Goal: Task Accomplishment & Management: Use online tool/utility

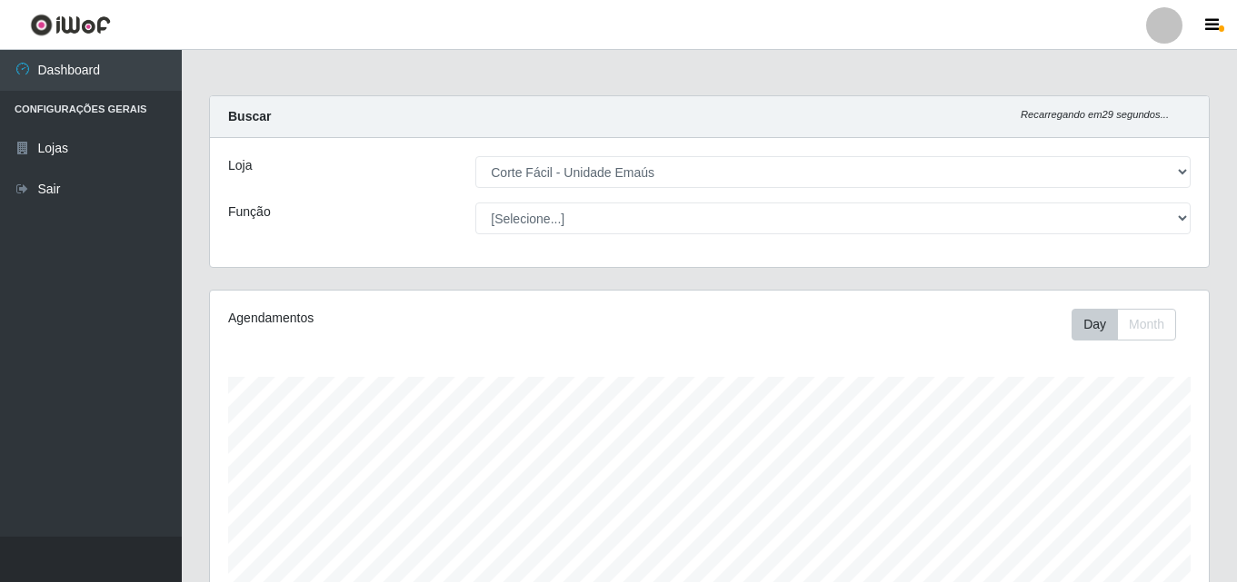
select select "201"
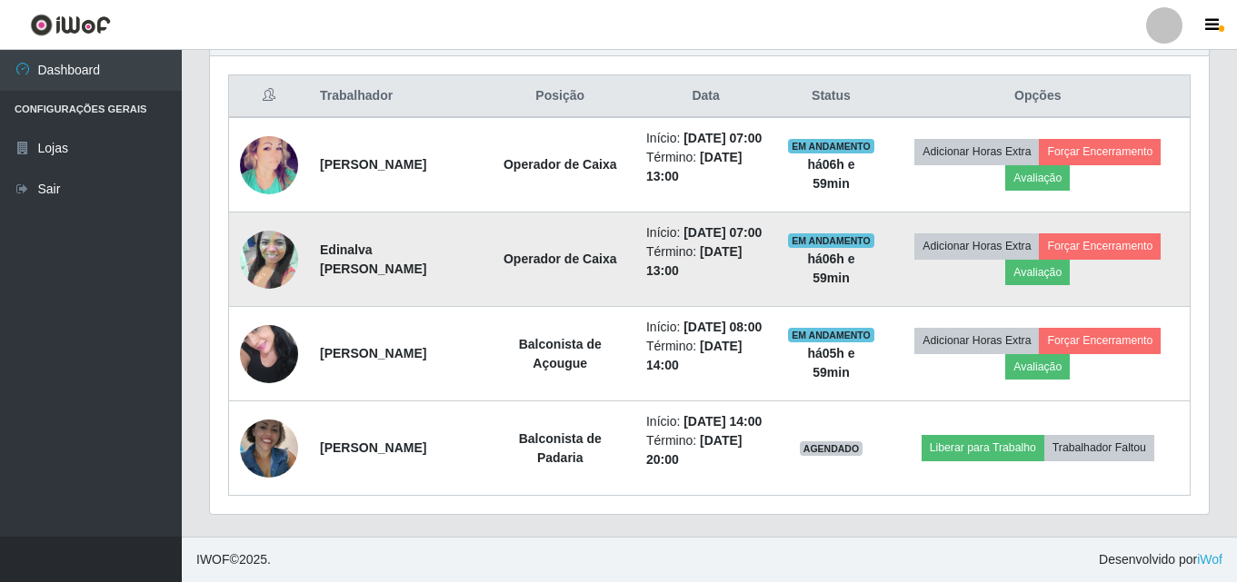
scroll to position [377, 999]
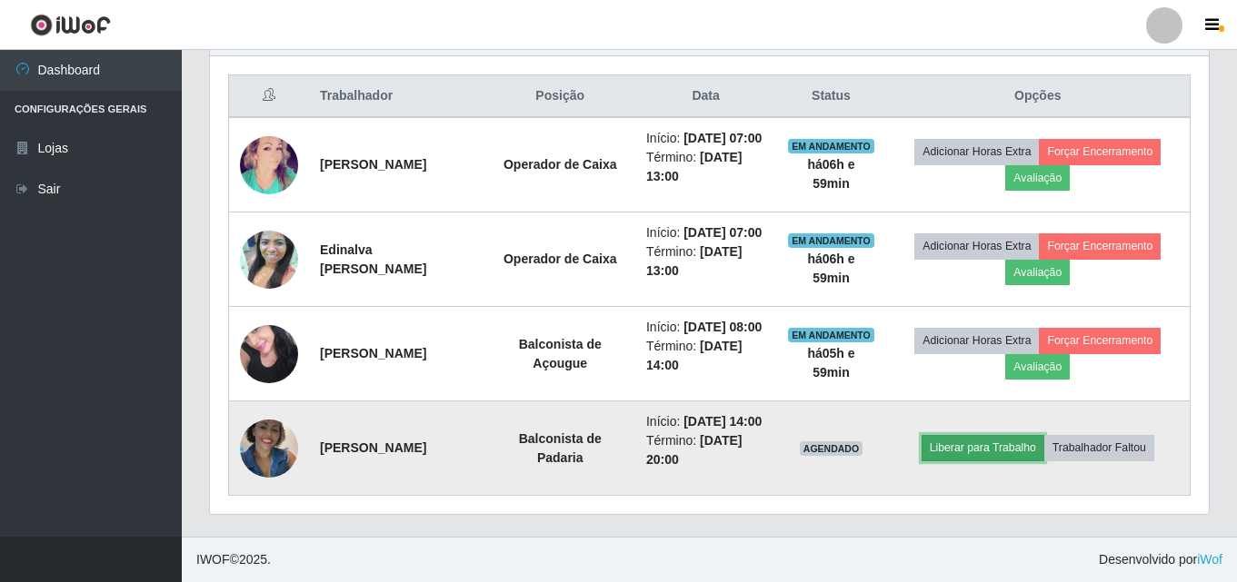
click at [970, 439] on button "Liberar para Trabalho" at bounding box center [982, 447] width 123 height 25
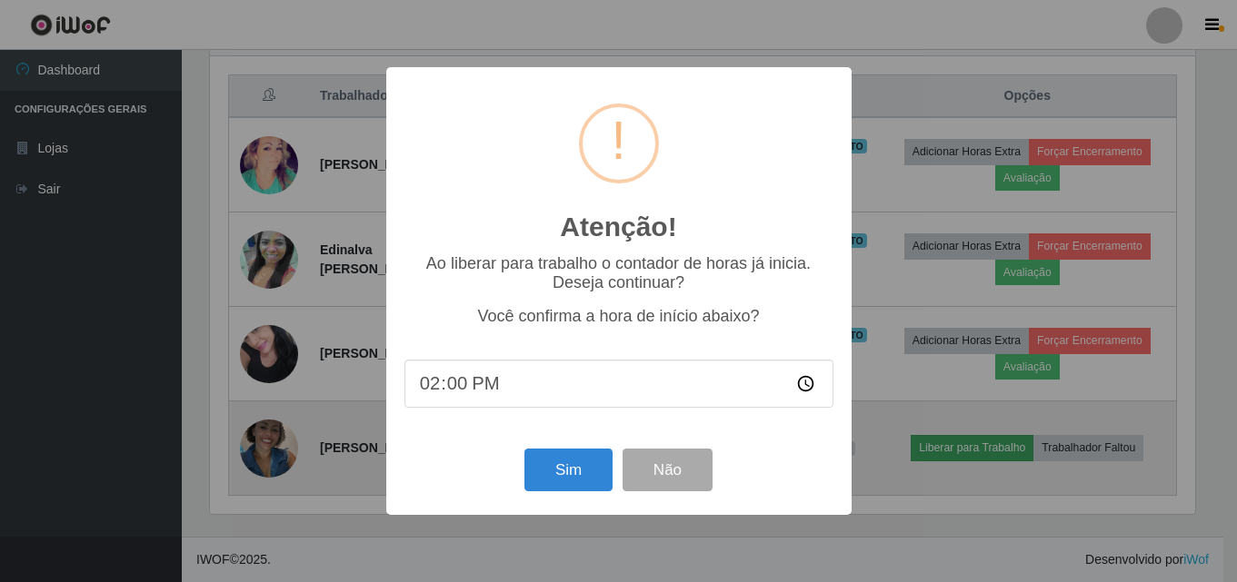
scroll to position [377, 989]
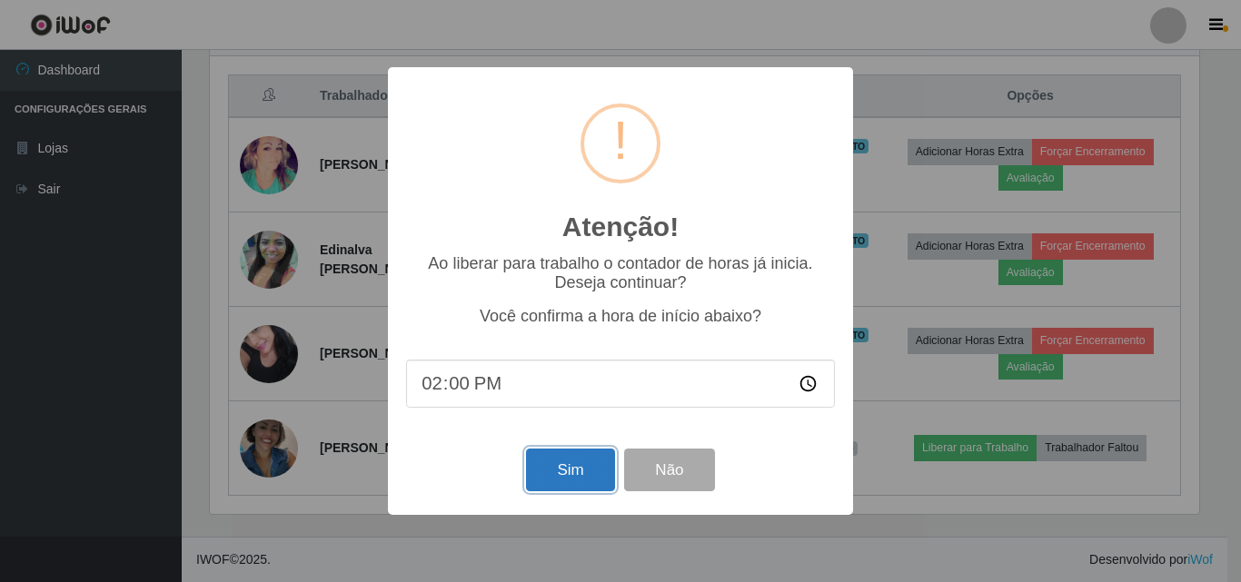
click at [572, 475] on button "Sim" at bounding box center [570, 470] width 88 height 43
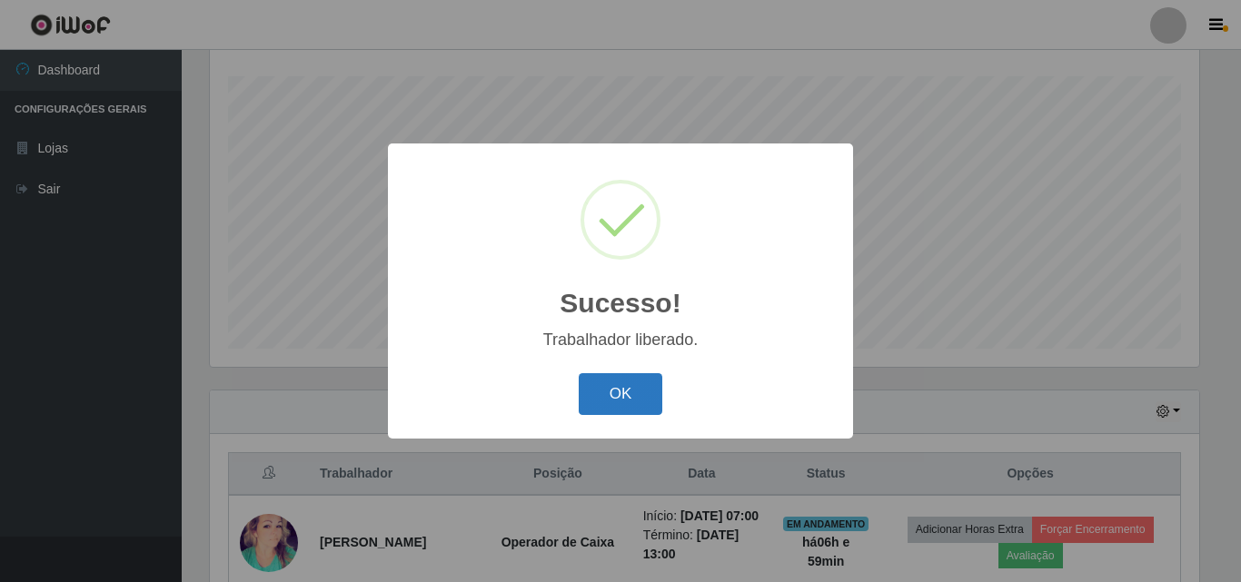
click at [621, 400] on button "OK" at bounding box center [621, 394] width 85 height 43
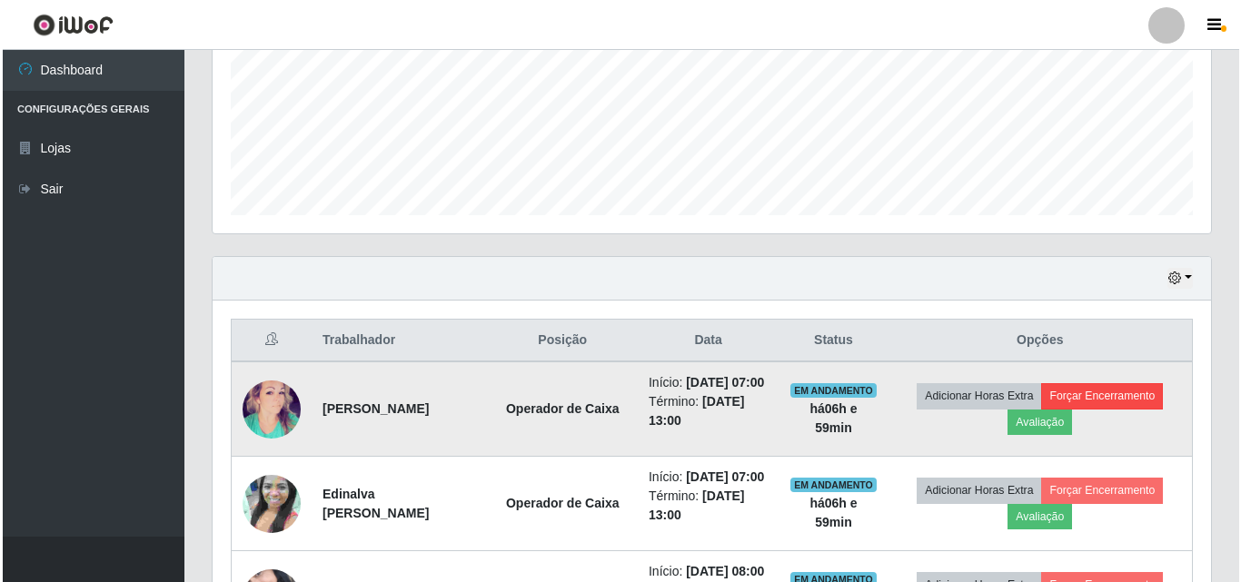
scroll to position [482, 0]
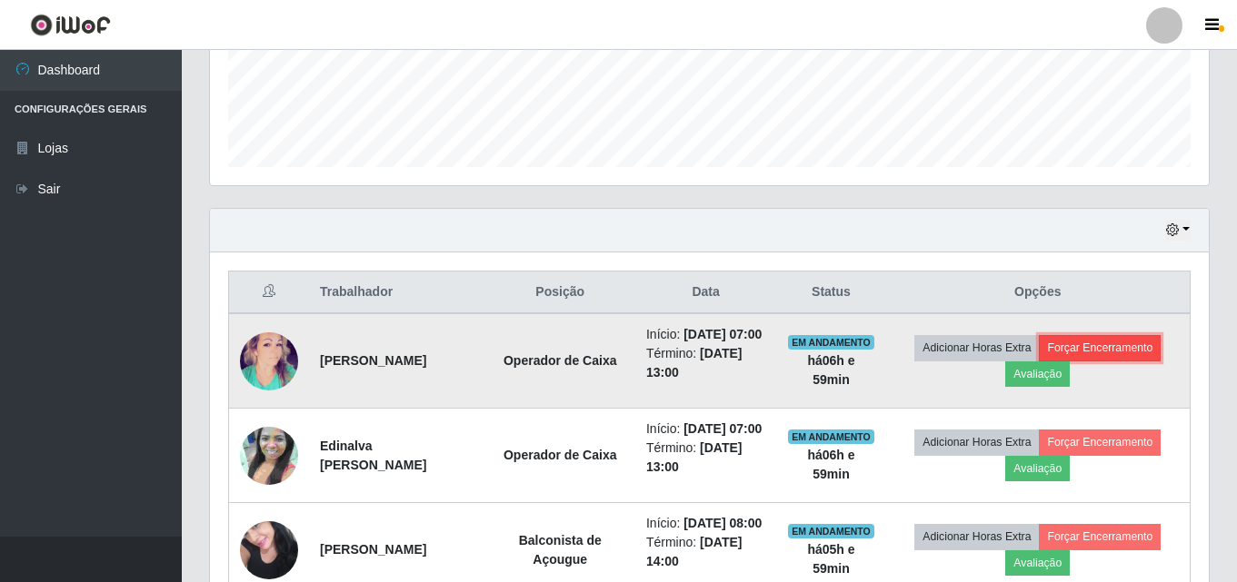
click at [1121, 353] on button "Forçar Encerramento" at bounding box center [1100, 347] width 122 height 25
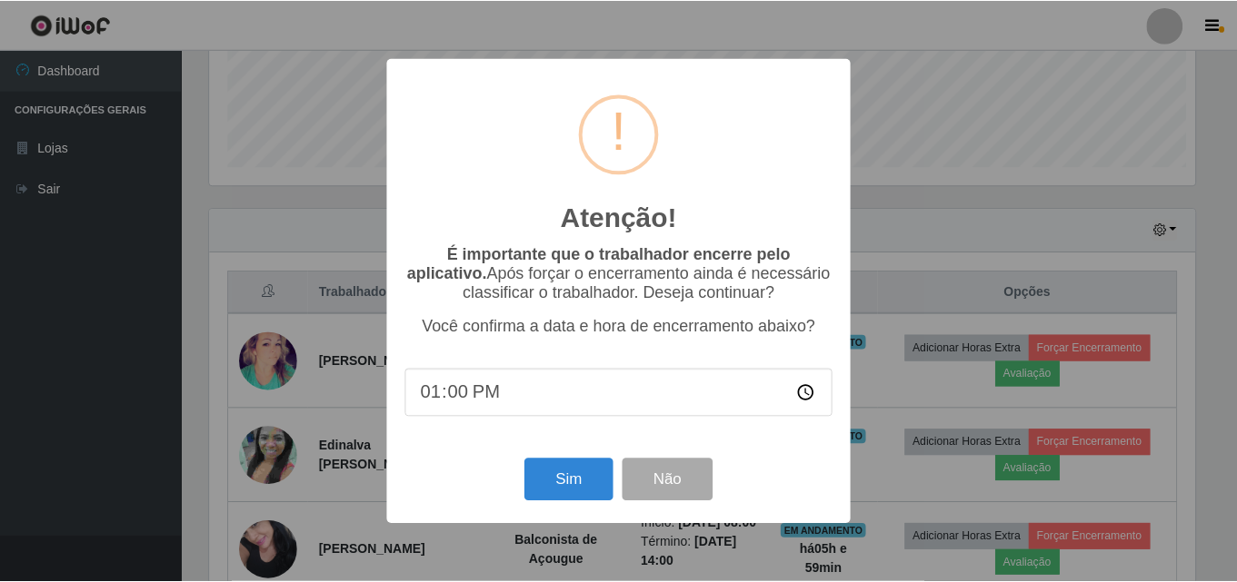
scroll to position [377, 989]
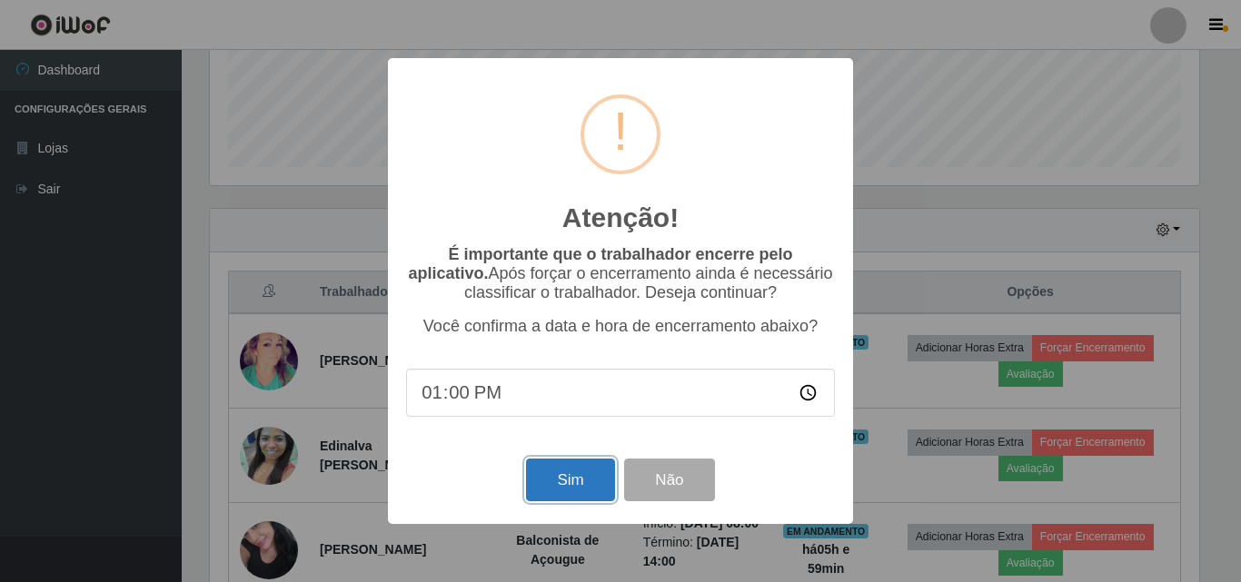
click at [572, 479] on button "Sim" at bounding box center [570, 480] width 88 height 43
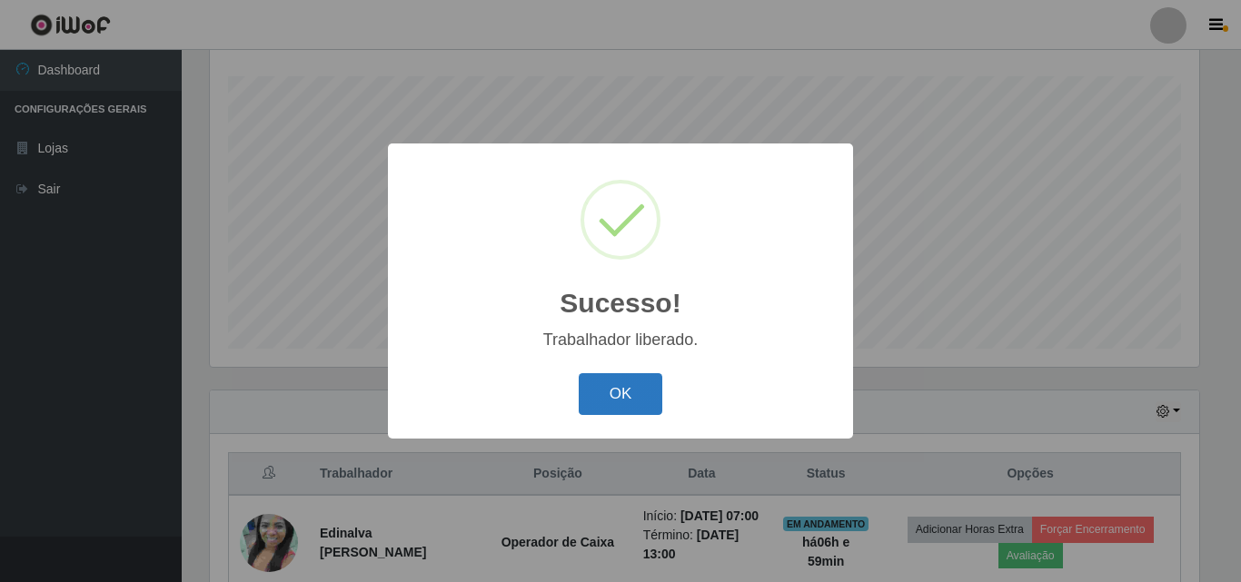
click at [621, 404] on button "OK" at bounding box center [621, 394] width 85 height 43
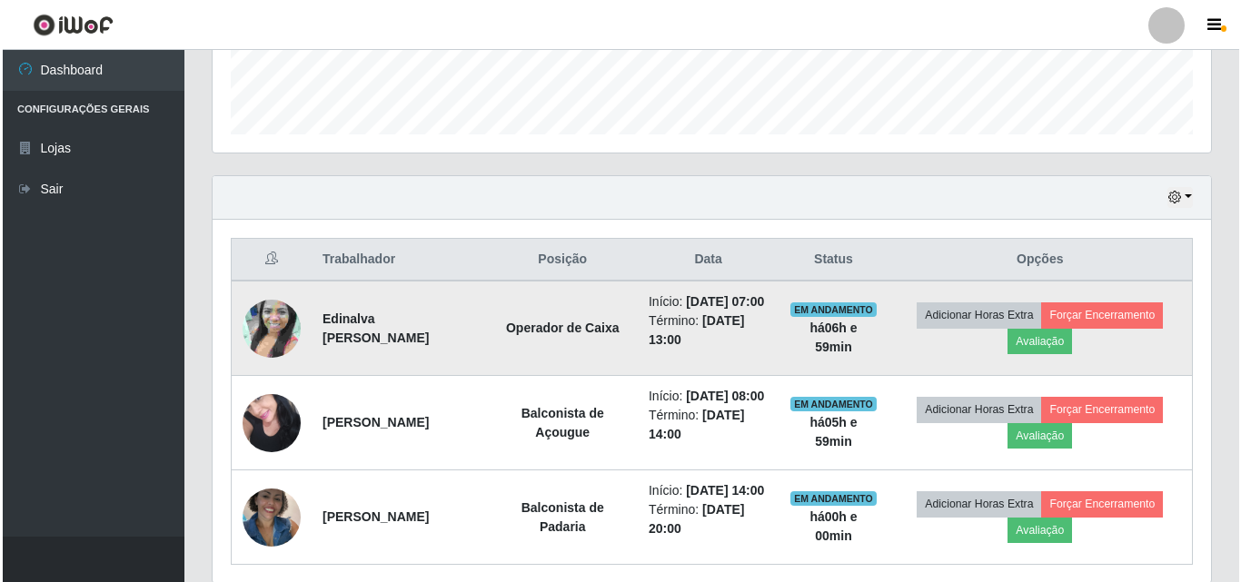
scroll to position [573, 0]
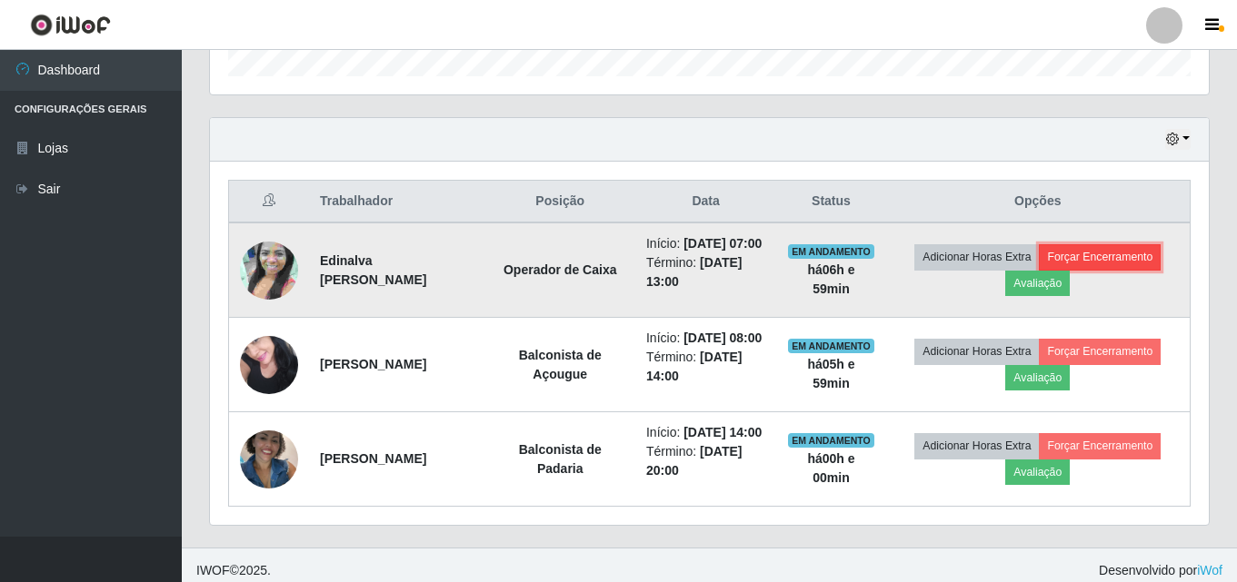
click at [1128, 264] on button "Forçar Encerramento" at bounding box center [1100, 256] width 122 height 25
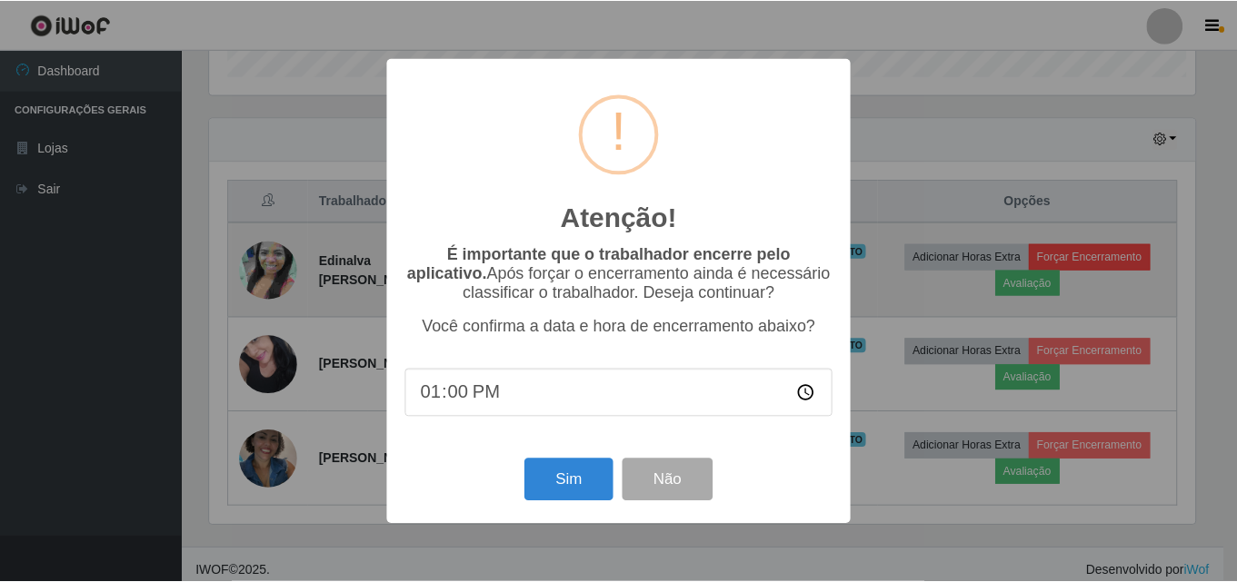
scroll to position [377, 989]
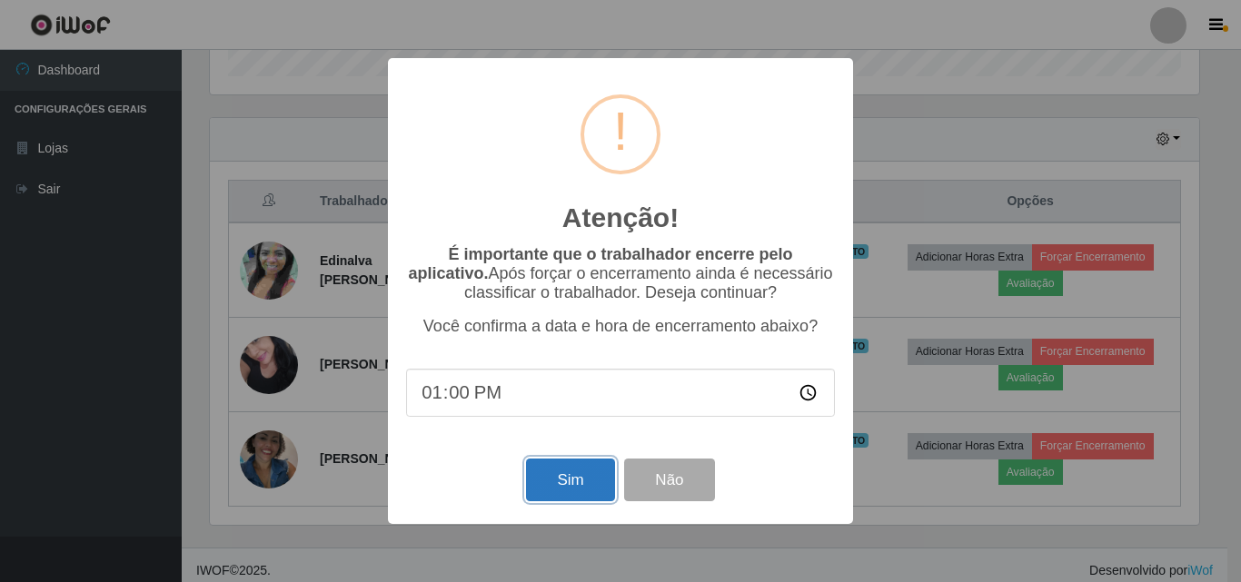
click at [565, 490] on button "Sim" at bounding box center [570, 480] width 88 height 43
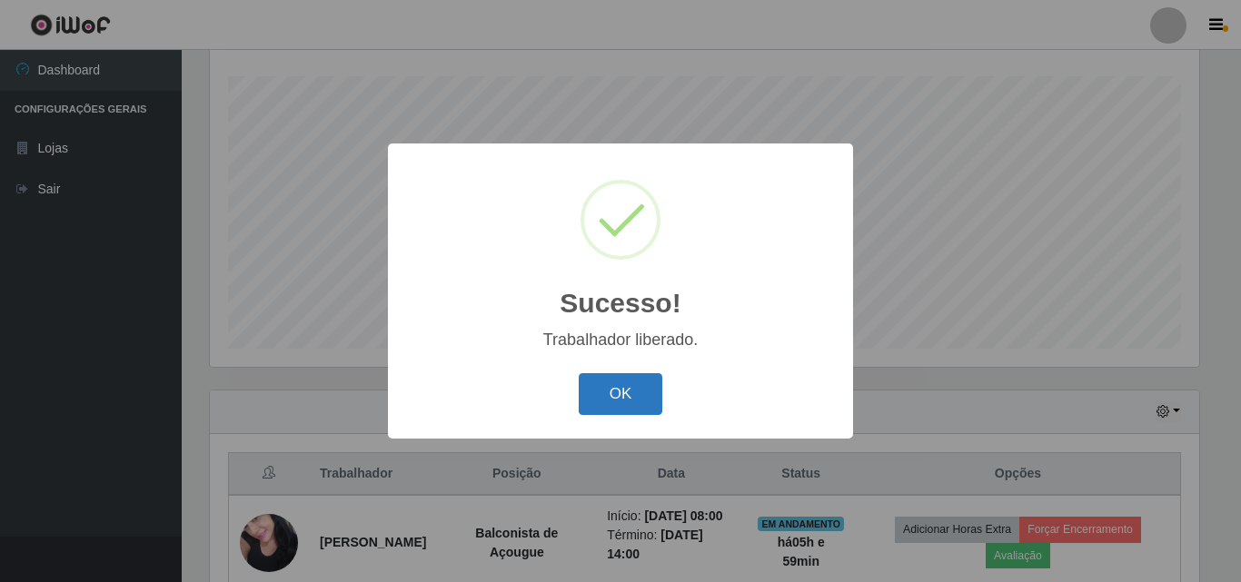
click at [608, 399] on button "OK" at bounding box center [621, 394] width 85 height 43
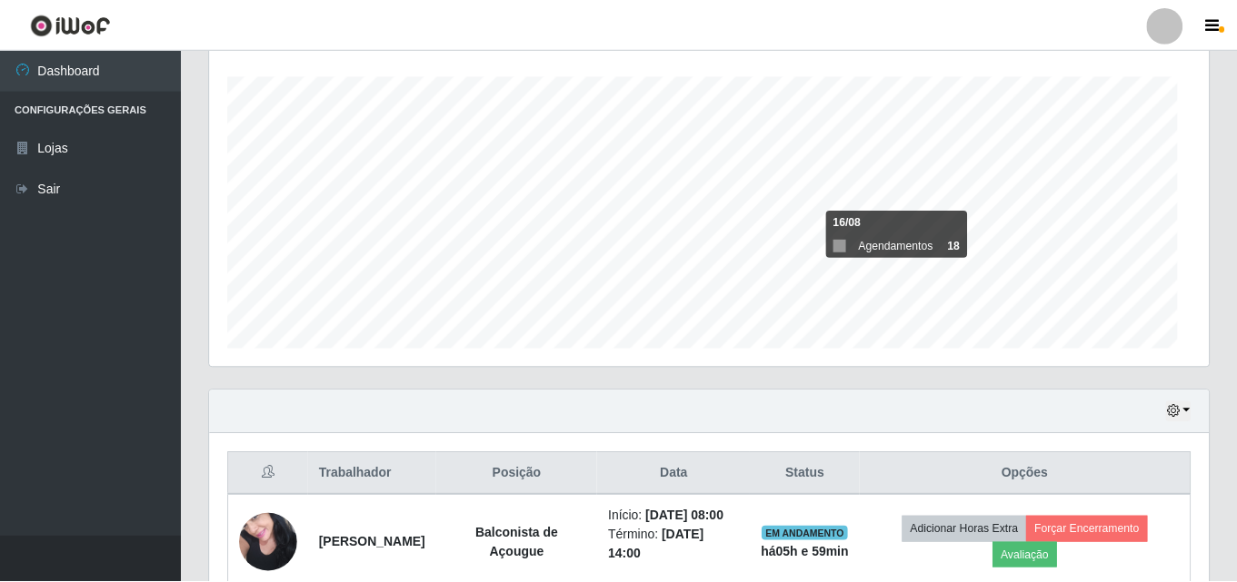
scroll to position [0, 0]
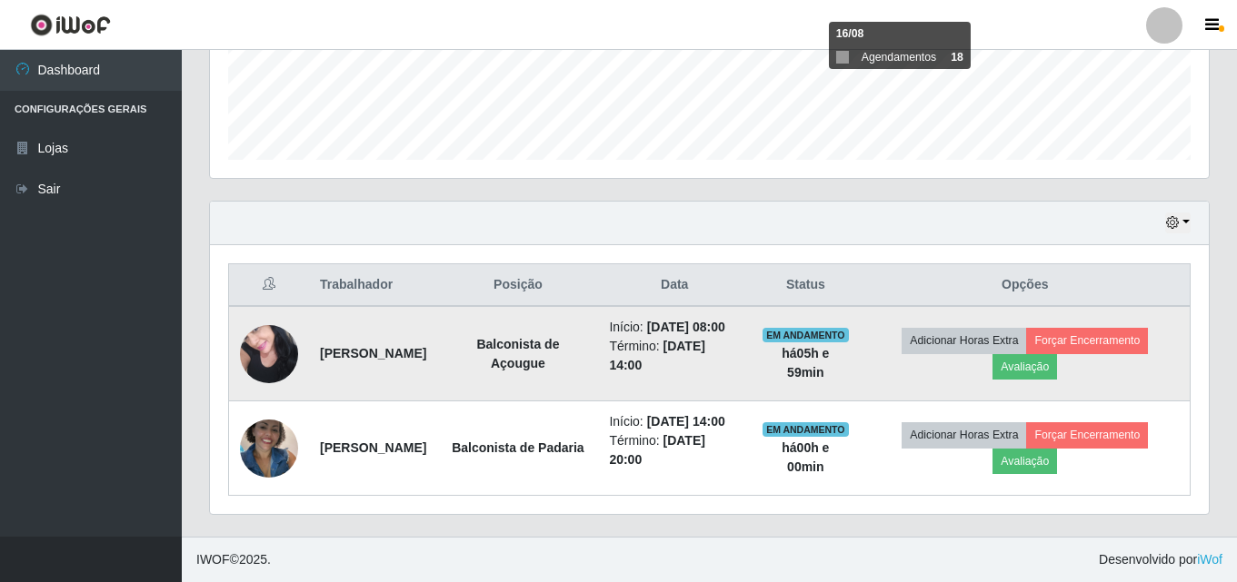
click at [288, 318] on img at bounding box center [269, 353] width 58 height 77
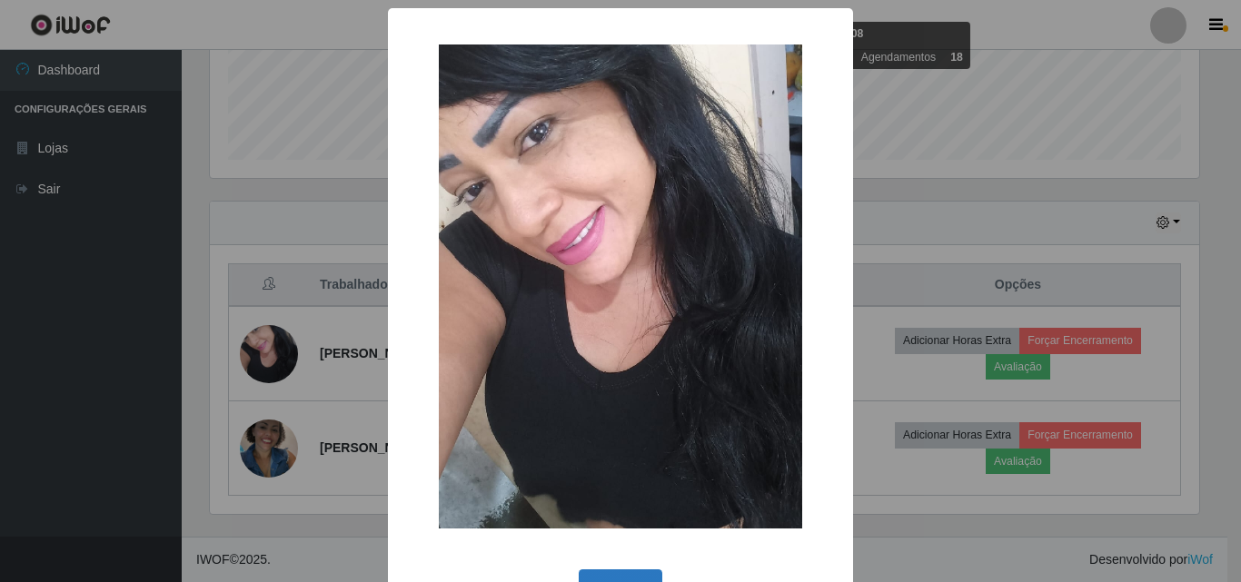
click at [579, 581] on button "OK" at bounding box center [621, 591] width 85 height 43
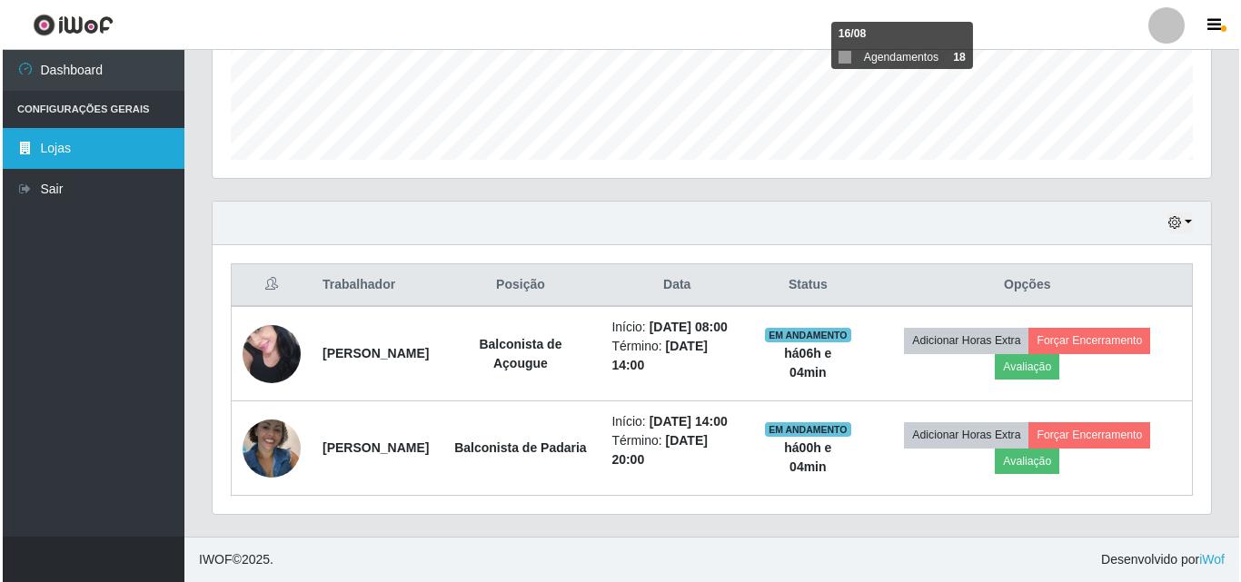
scroll to position [528, 0]
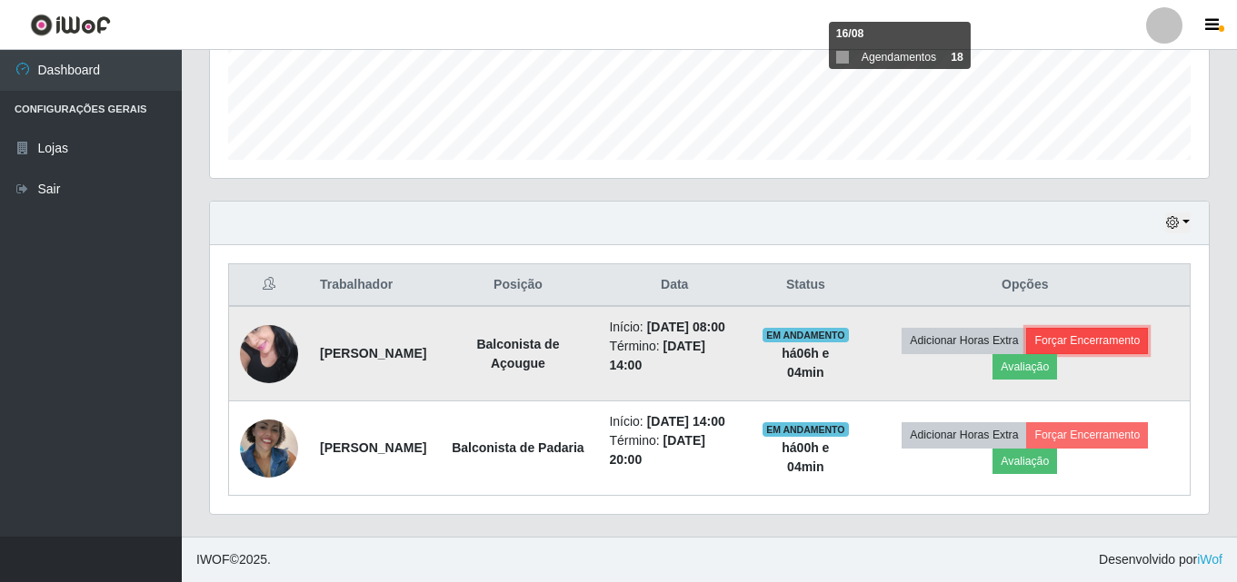
click at [1125, 328] on button "Forçar Encerramento" at bounding box center [1087, 340] width 122 height 25
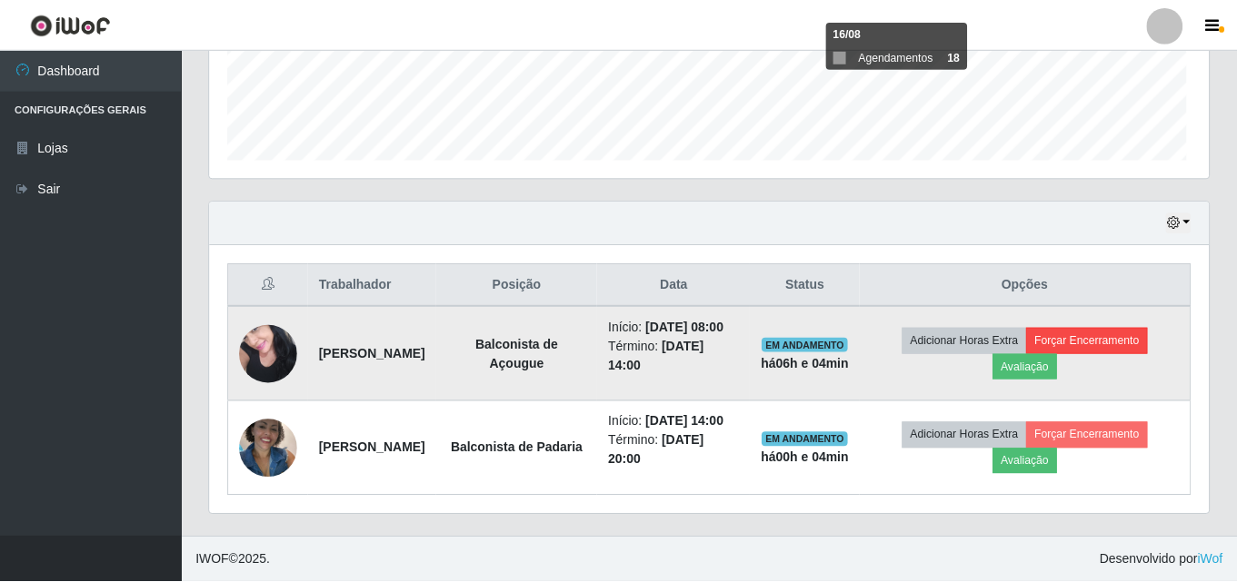
scroll to position [377, 989]
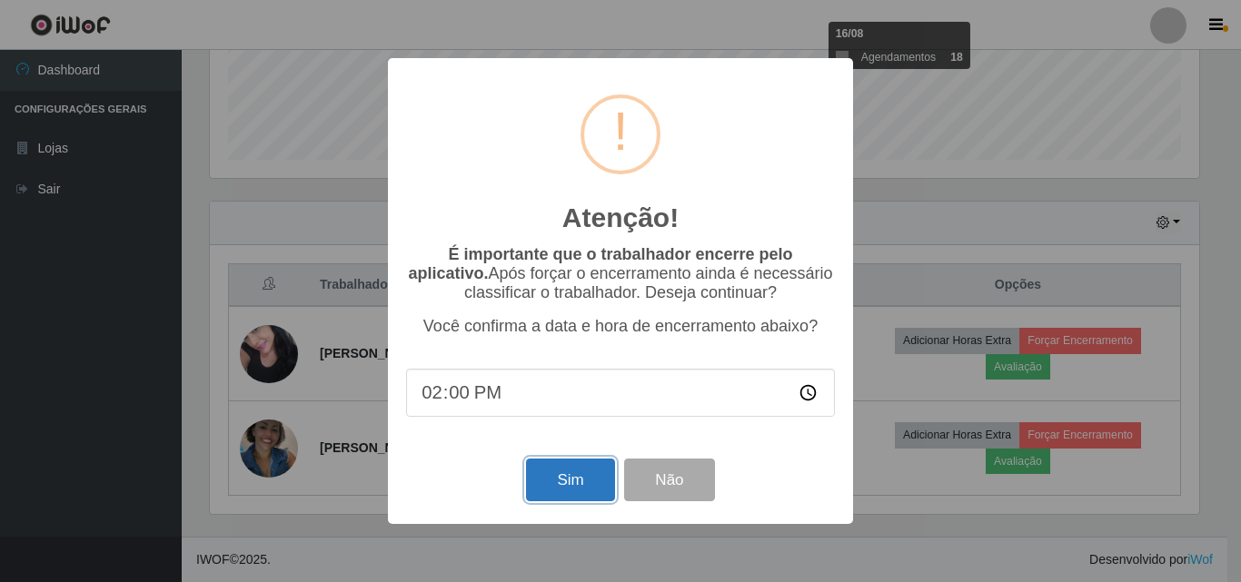
click at [554, 495] on button "Sim" at bounding box center [570, 480] width 88 height 43
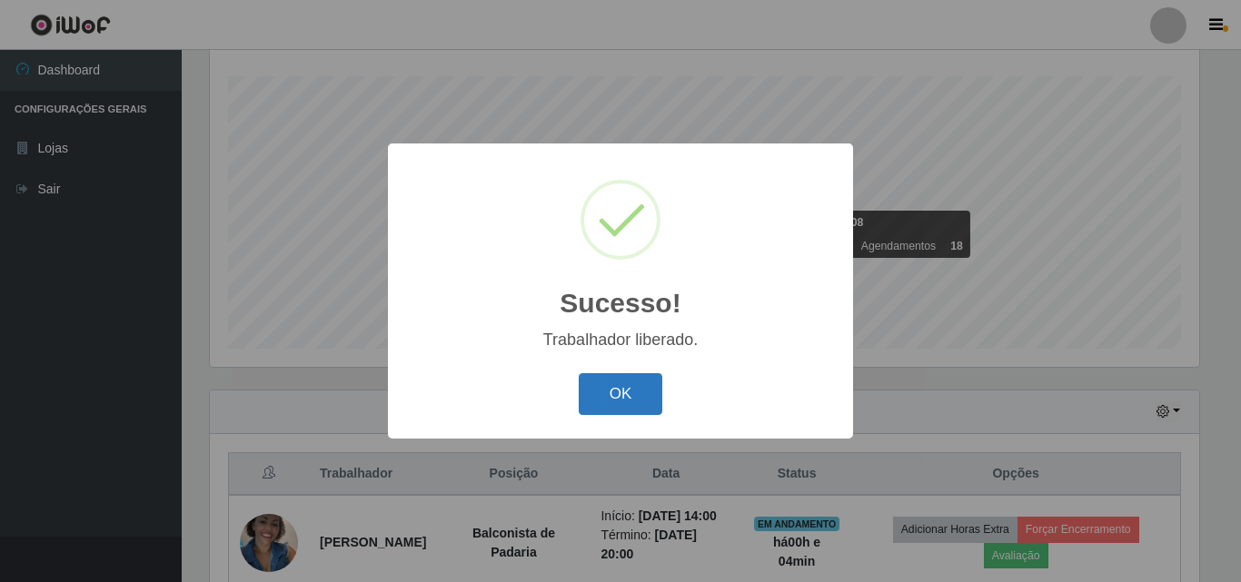
click at [600, 393] on button "OK" at bounding box center [621, 394] width 85 height 43
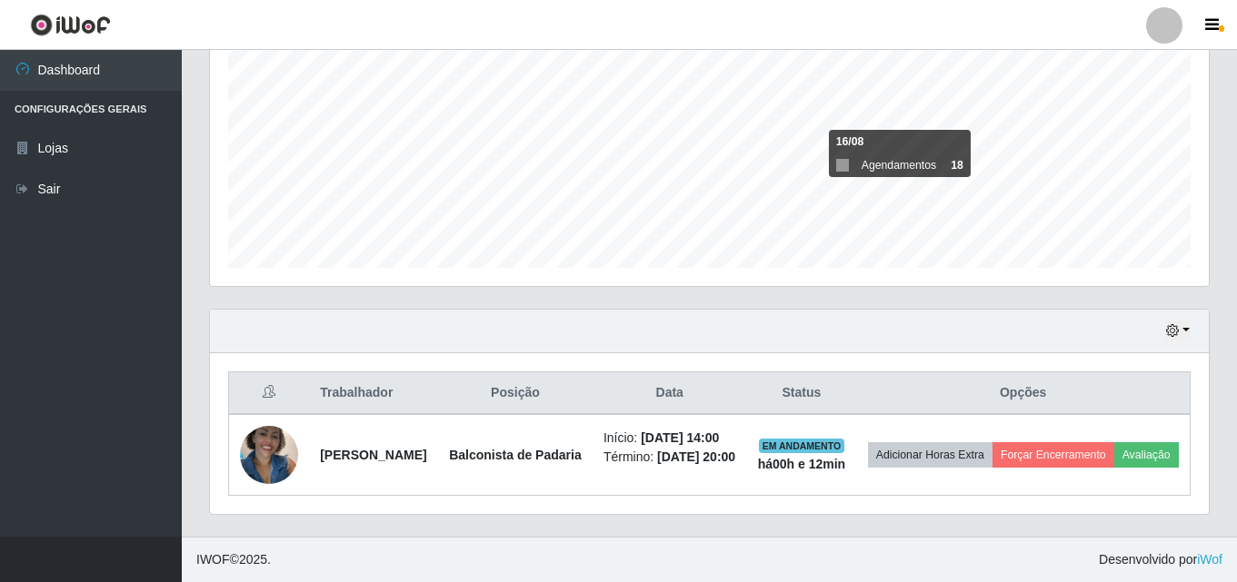
scroll to position [414, 0]
